Goal: Browse casually

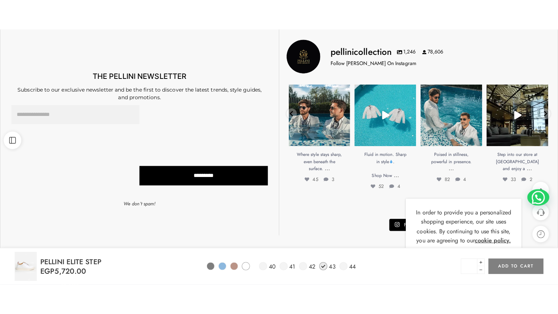
scroll to position [484, 0]
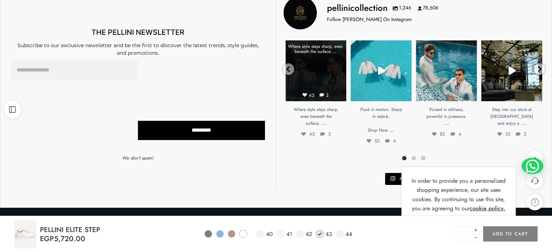
click at [321, 65] on link "Open" at bounding box center [316, 70] width 61 height 61
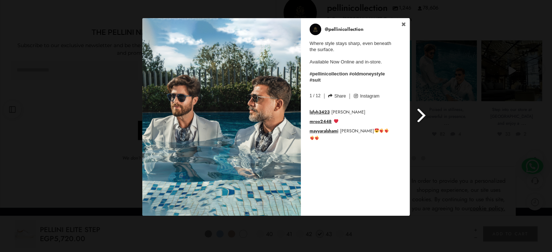
click at [421, 114] on span at bounding box center [422, 115] width 12 height 16
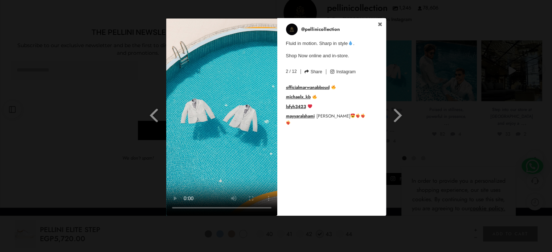
click at [245, 49] on video at bounding box center [221, 117] width 111 height 198
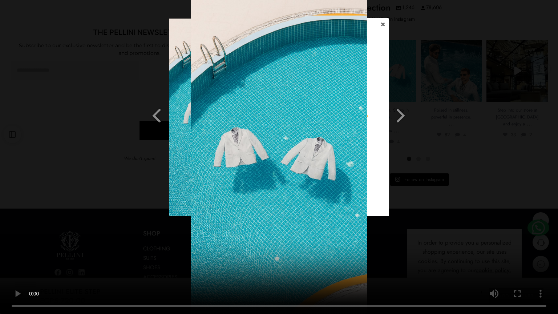
click at [248, 241] on video at bounding box center [279, 157] width 558 height 314
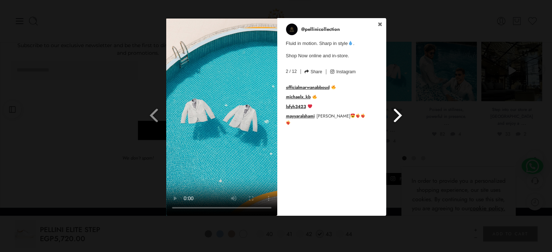
click at [408, 26] on link "Next Slide" at bounding box center [403, 107] width 18 height 178
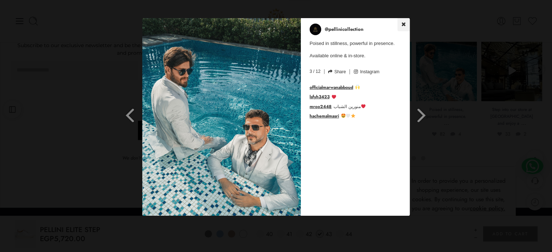
click at [405, 26] on icon at bounding box center [404, 24] width 4 height 4
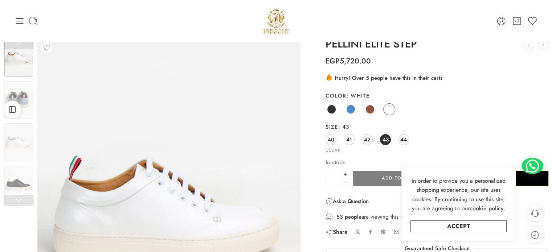
scroll to position [0, 0]
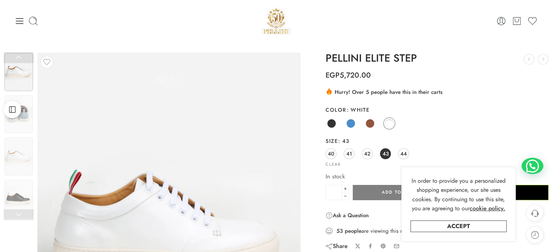
click at [279, 33] on img at bounding box center [276, 20] width 31 height 31
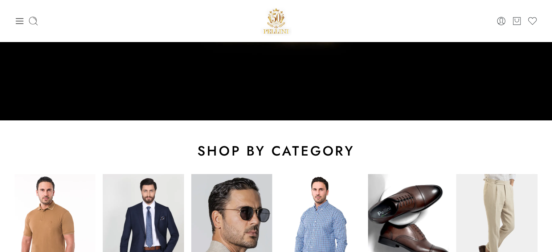
scroll to position [193, 0]
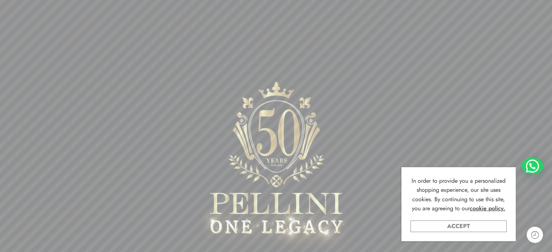
click at [465, 228] on link "Accept" at bounding box center [459, 227] width 96 height 12
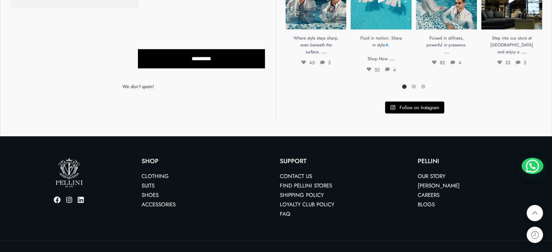
scroll to position [1597, 0]
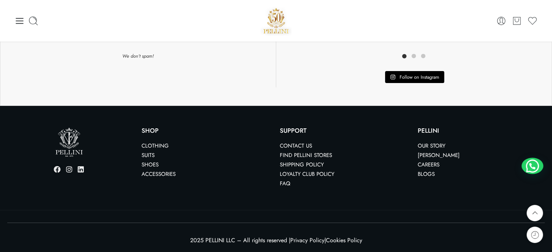
click at [57, 170] on icon at bounding box center [57, 169] width 7 height 7
